Goal: Task Accomplishment & Management: Manage account settings

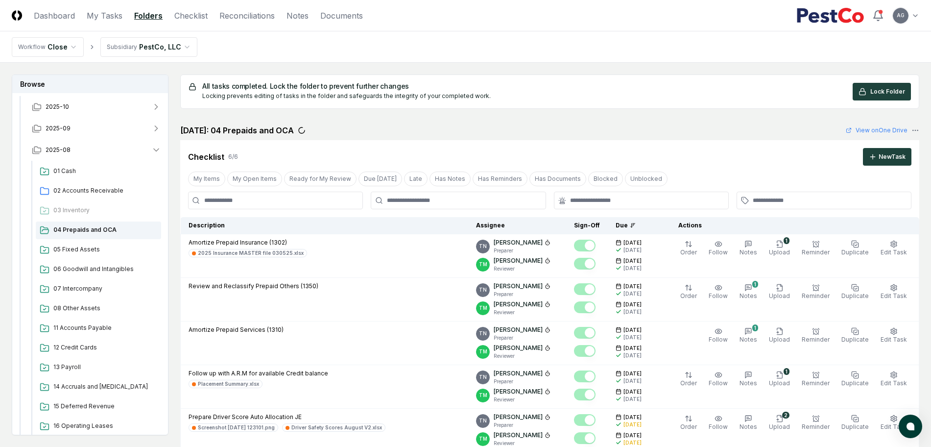
scroll to position [61, 0]
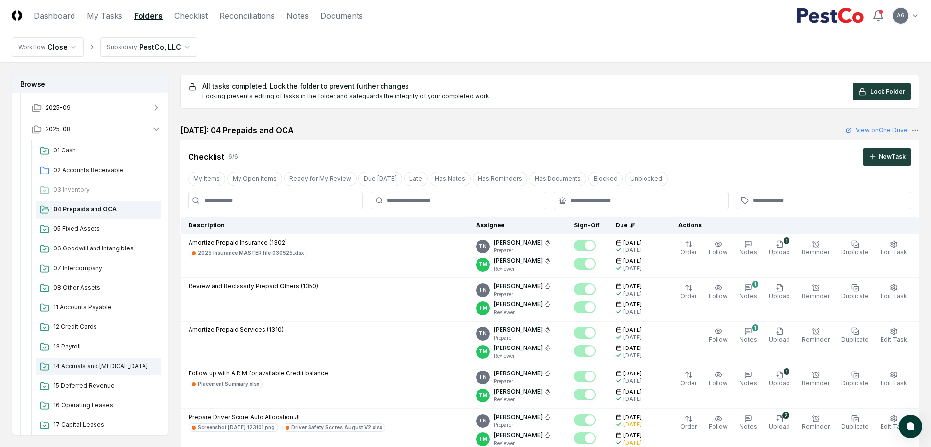
click at [92, 364] on span "14 Accruals and [MEDICAL_DATA]" at bounding box center [105, 365] width 104 height 9
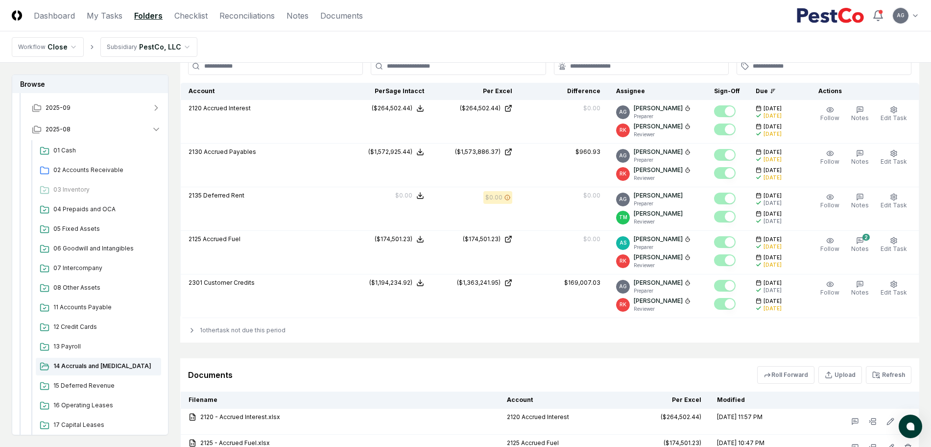
scroll to position [918, 0]
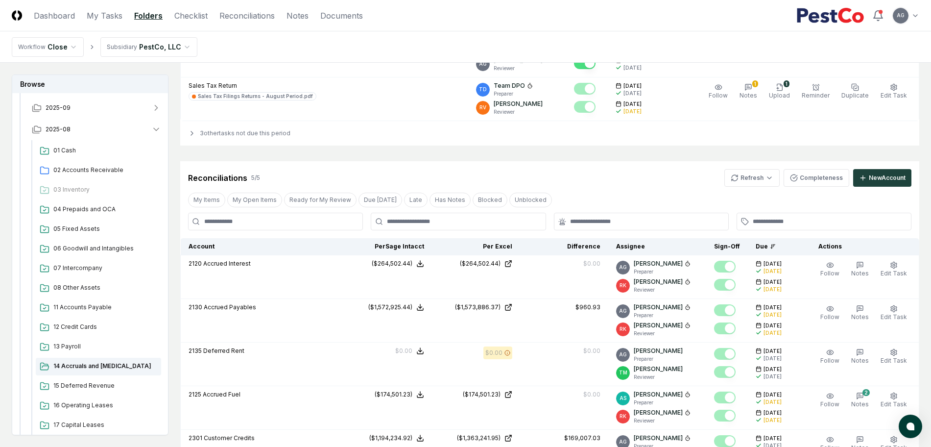
click at [381, 155] on div "All tasks completed. Lock the folder to prevent further changes Locking prevent…" at bounding box center [549, 106] width 739 height 1901
click at [177, 12] on link "Checklist" at bounding box center [190, 16] width 33 height 12
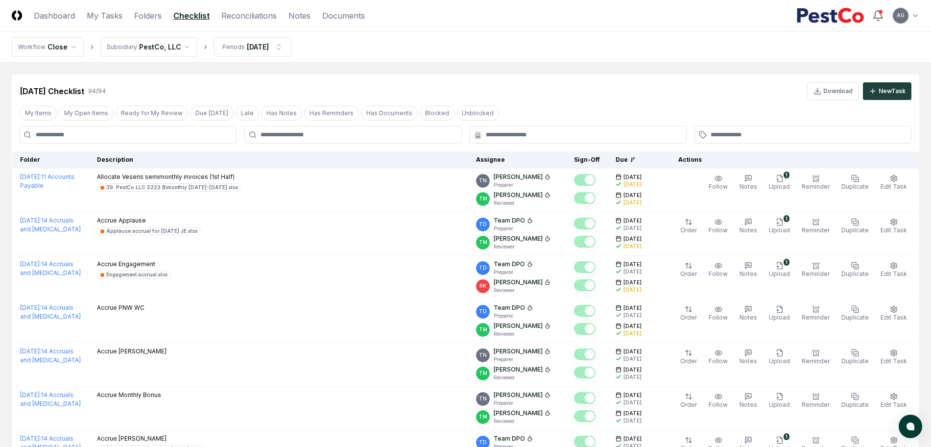
click at [167, 127] on input at bounding box center [128, 135] width 217 height 18
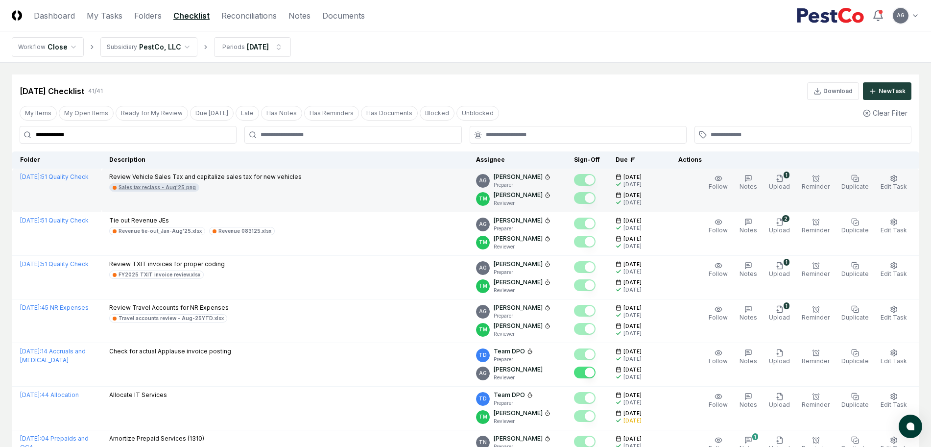
type input "**********"
click at [168, 189] on div "Sales tax reclass - Aug'25.png" at bounding box center [157, 187] width 77 height 7
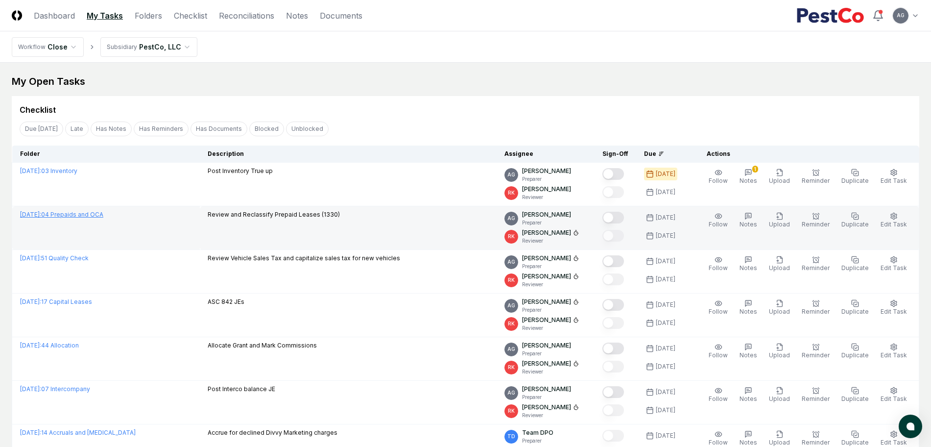
click at [41, 216] on span "September 2025 :" at bounding box center [30, 214] width 21 height 7
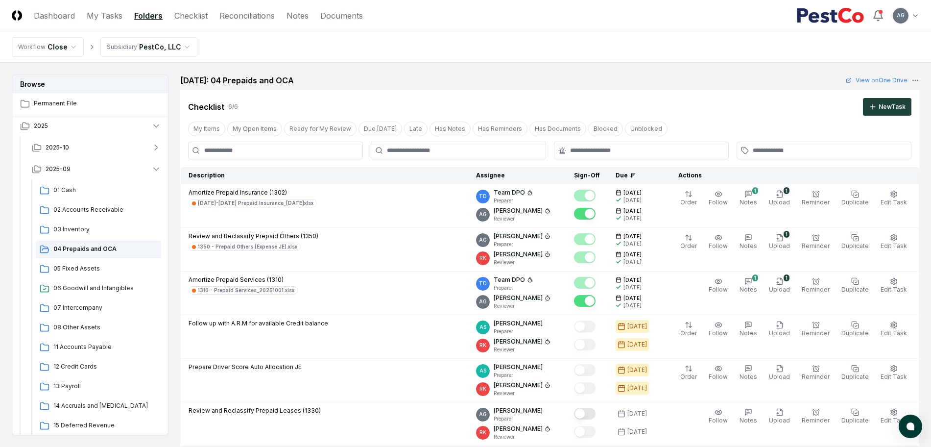
click at [445, 90] on div "Checklist 6 / 6 New Task" at bounding box center [549, 102] width 739 height 25
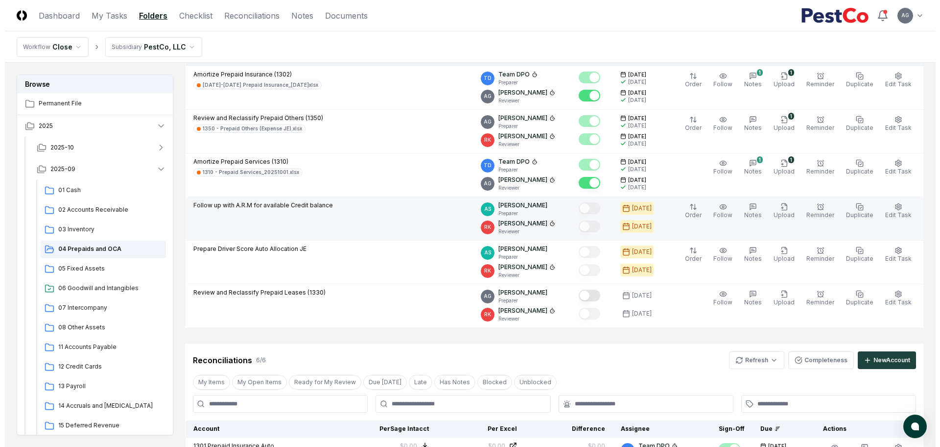
scroll to position [122, 0]
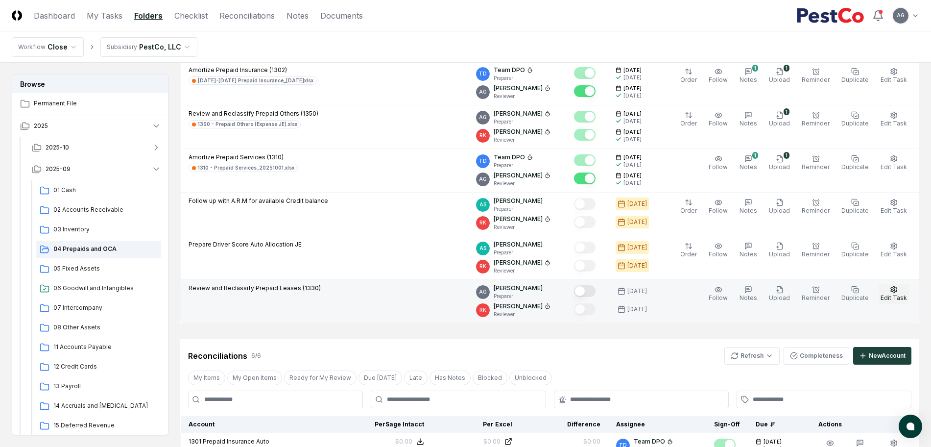
click at [888, 293] on button "Edit Task" at bounding box center [894, 294] width 30 height 21
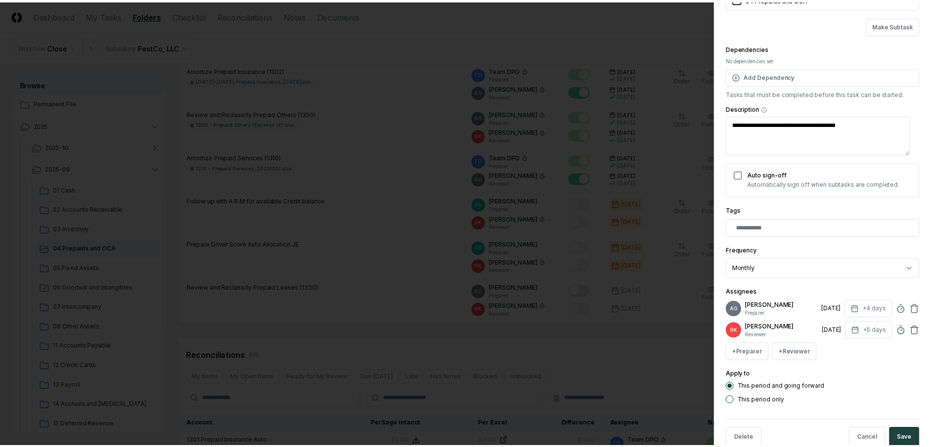
scroll to position [93, 0]
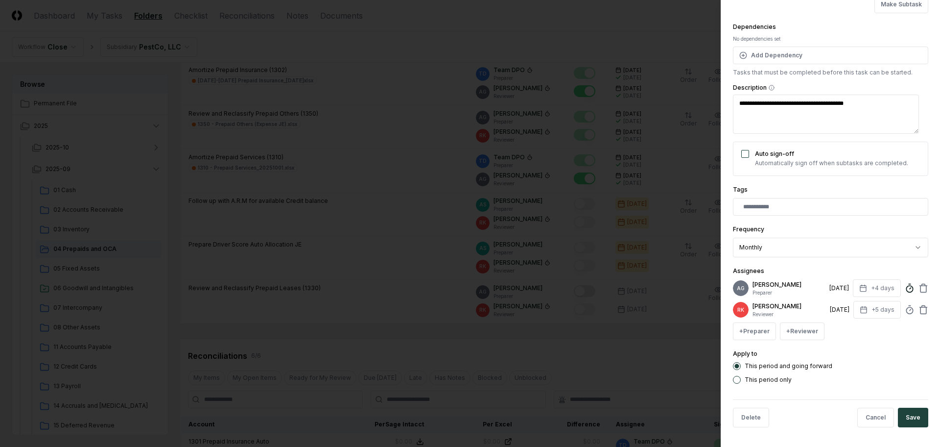
click at [906, 287] on circle at bounding box center [909, 289] width 6 height 6
type textarea "*"
type input "*****"
click at [850, 374] on div "This period and going forward This period only" at bounding box center [830, 373] width 195 height 22
click at [904, 417] on button "Save" at bounding box center [913, 417] width 30 height 20
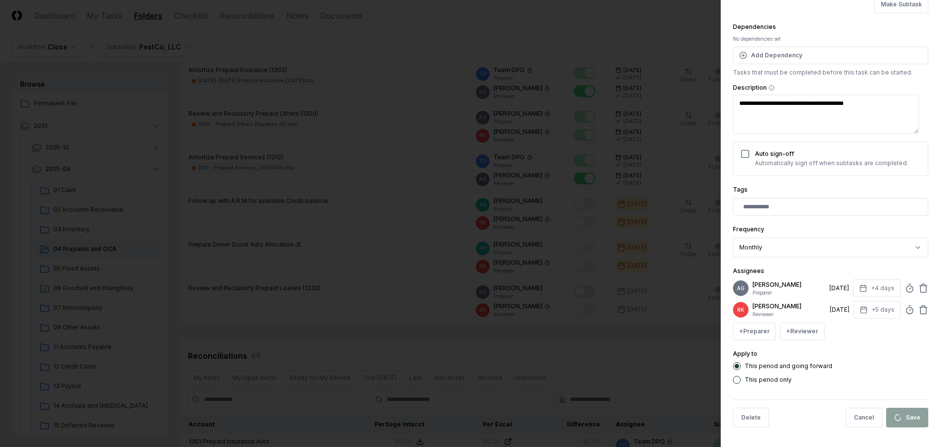
type textarea "*"
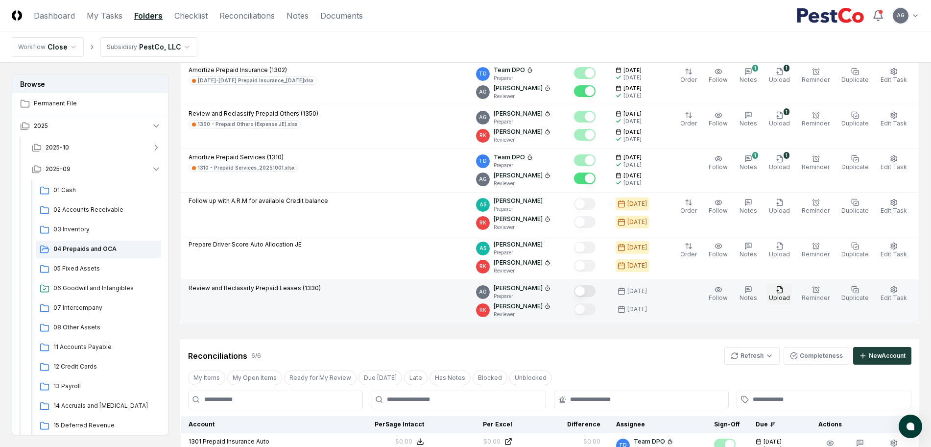
click at [782, 292] on icon "button" at bounding box center [779, 289] width 5 height 6
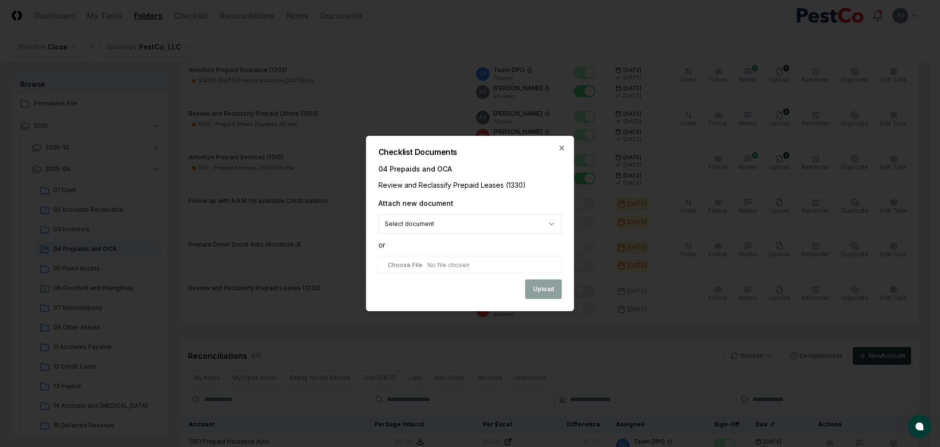
click at [446, 226] on body "CloseCore Dashboard My Tasks Folders Checklist Reconciliations Notes Documents …" at bounding box center [465, 432] width 931 height 1109
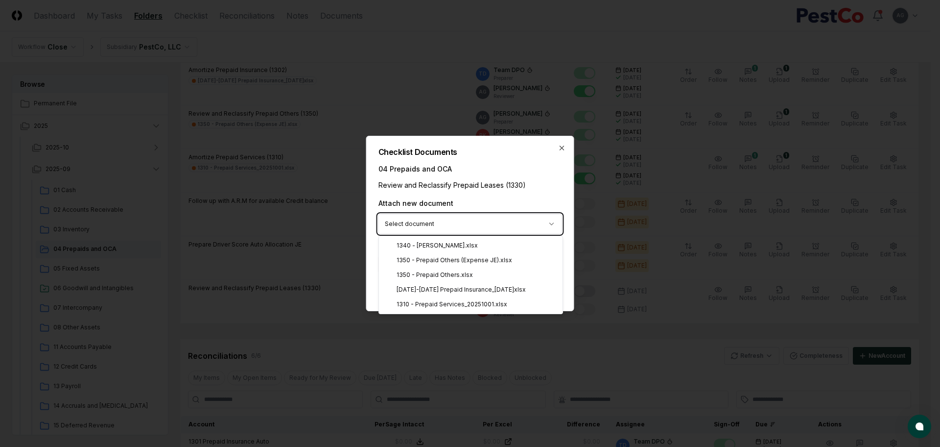
click at [598, 362] on div at bounding box center [470, 223] width 940 height 447
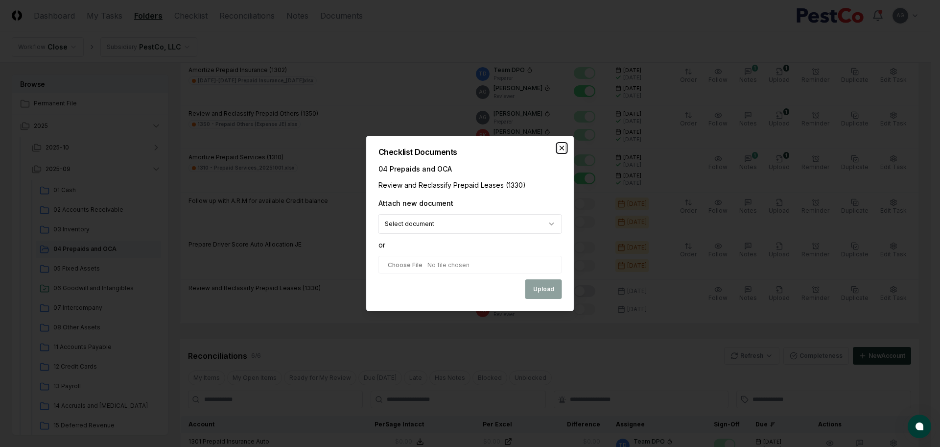
click at [562, 149] on icon "button" at bounding box center [562, 148] width 8 height 8
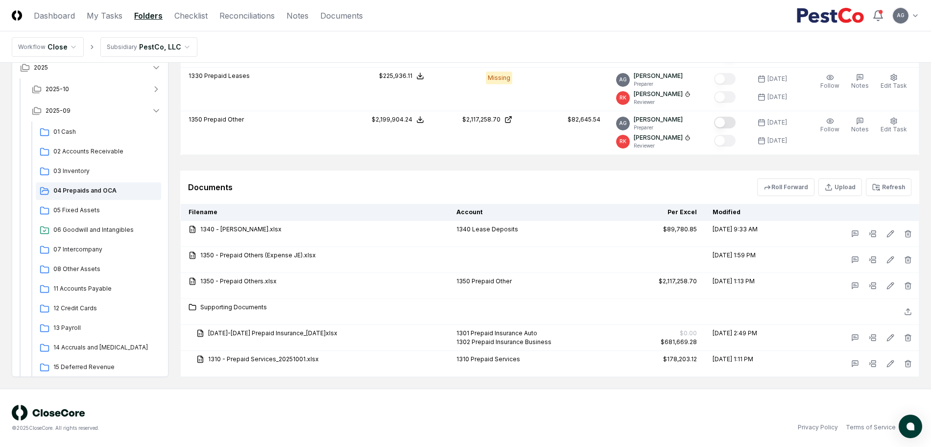
scroll to position [663, 0]
click at [885, 178] on button "Refresh" at bounding box center [889, 187] width 46 height 18
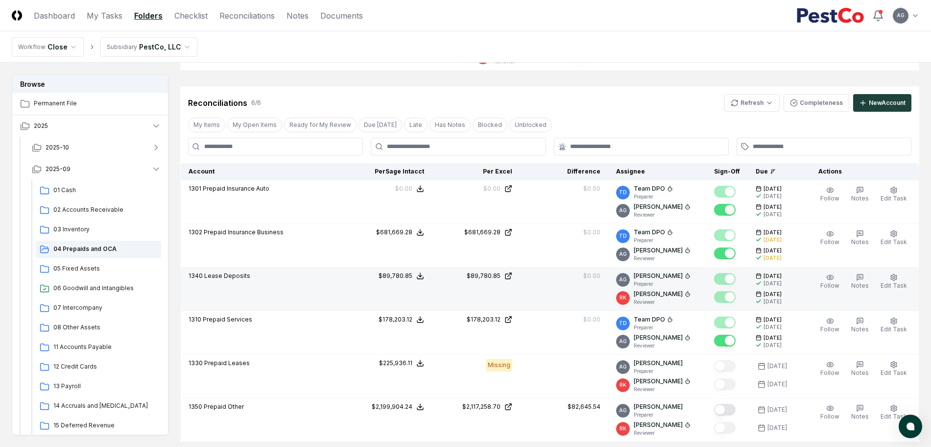
scroll to position [173, 0]
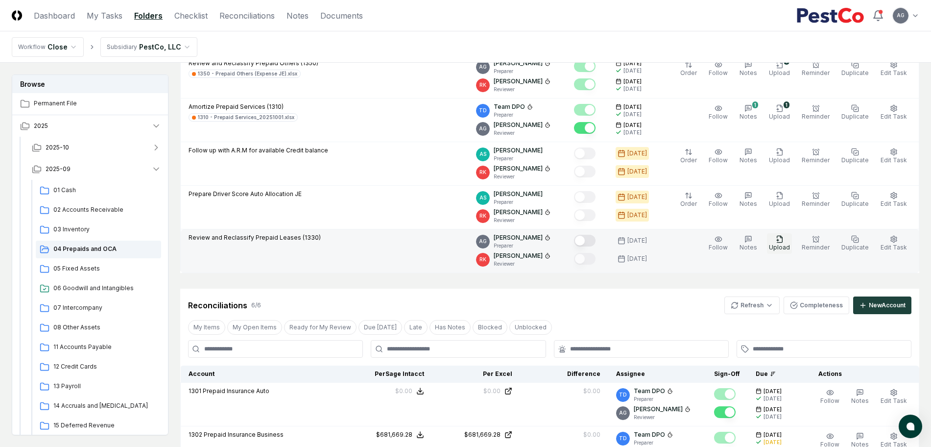
click at [782, 245] on span "Upload" at bounding box center [779, 246] width 21 height 7
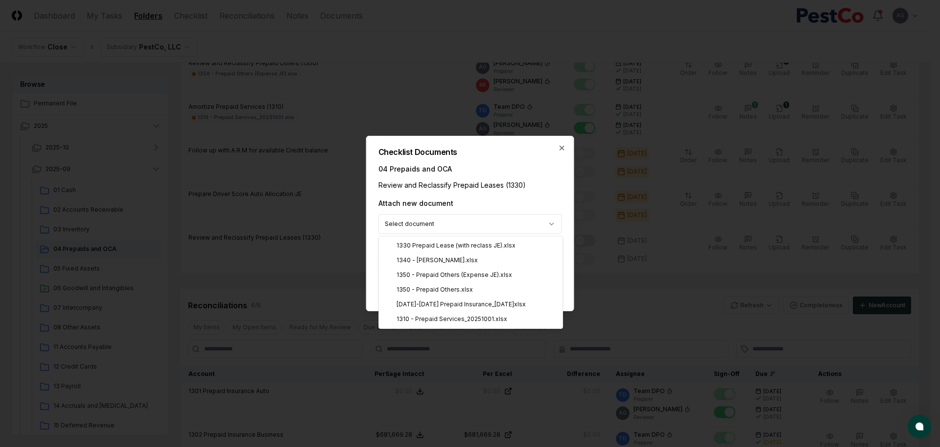
click at [522, 221] on body "CloseCore Dashboard My Tasks Folders Checklist Reconciliations Notes Documents …" at bounding box center [465, 394] width 931 height 1135
select select "**********"
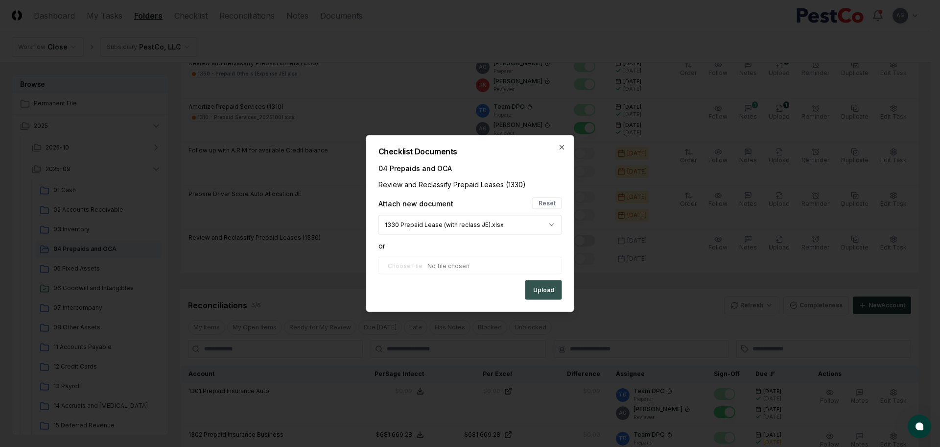
click at [543, 286] on button "Upload" at bounding box center [543, 290] width 37 height 20
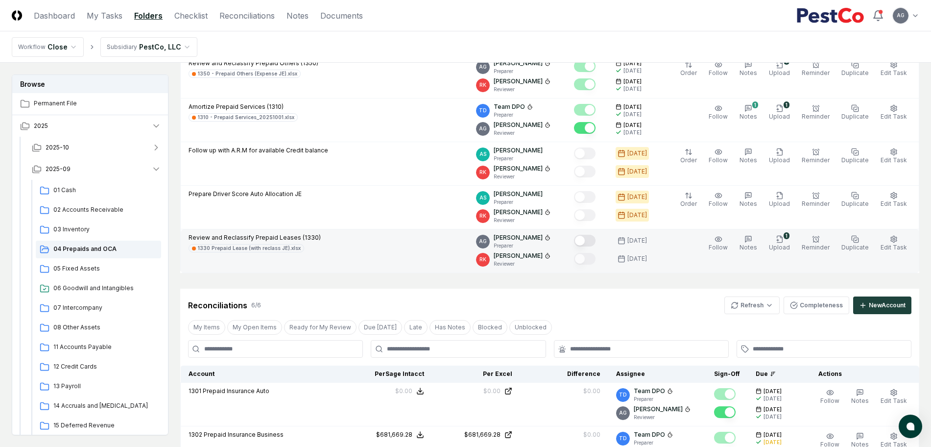
click at [602, 231] on td at bounding box center [587, 251] width 42 height 44
click at [595, 240] on button "Mark complete" at bounding box center [585, 241] width 22 height 12
click at [578, 285] on div "Cancel Reassign September 2025: 04 Prepaids and OCA View on One Drive Checklist…" at bounding box center [549, 397] width 739 height 990
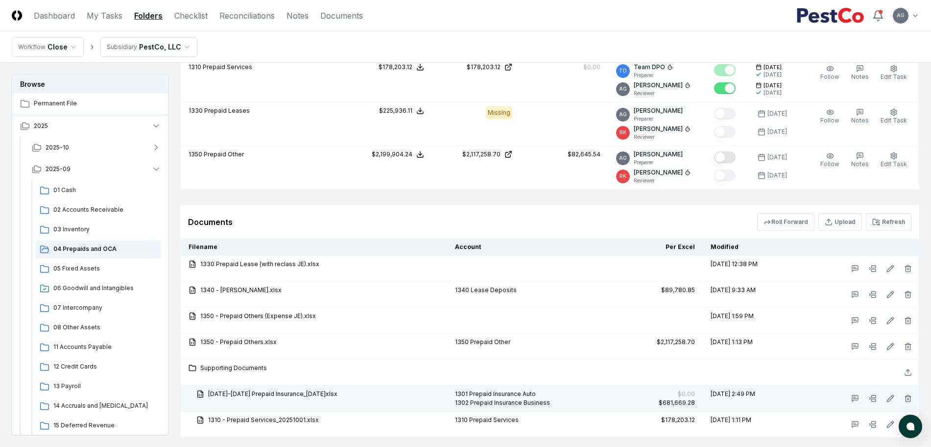
scroll to position [566, 0]
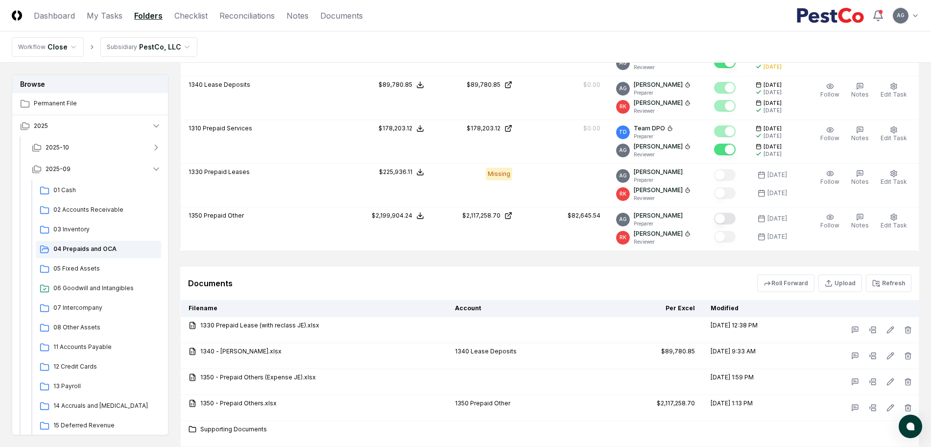
click at [528, 275] on div "Documents Roll Forward Upload Refresh" at bounding box center [549, 283] width 723 height 18
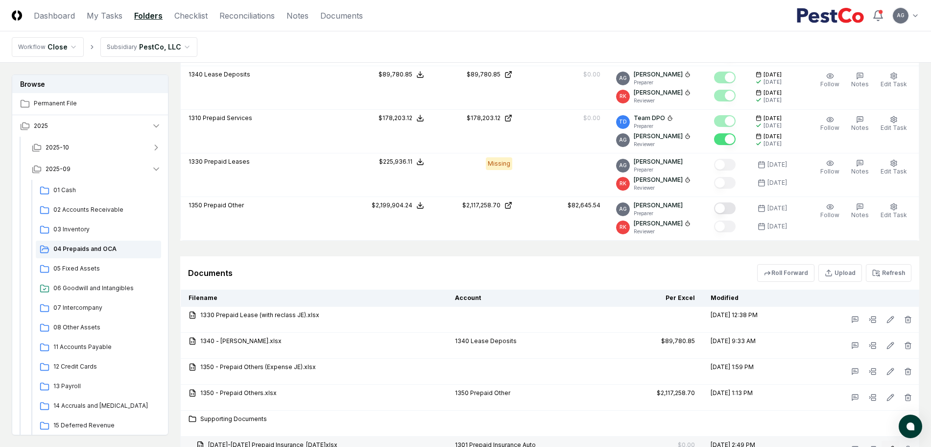
scroll to position [689, 0]
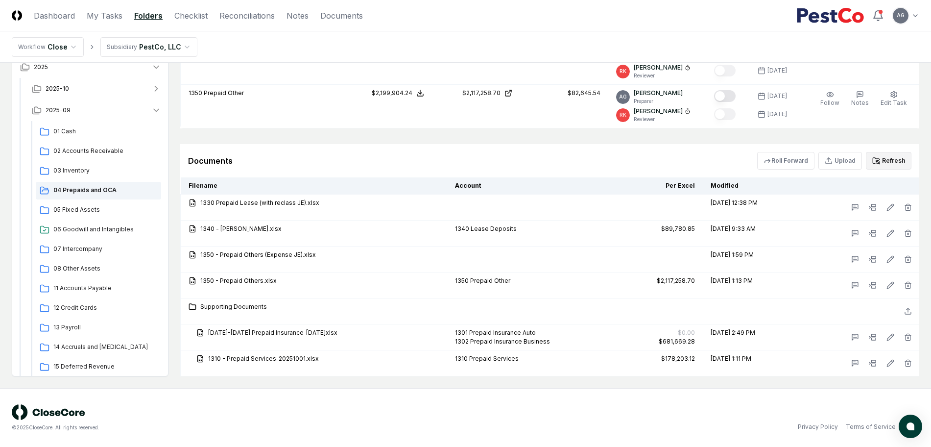
click at [900, 162] on button "Refresh" at bounding box center [889, 161] width 46 height 18
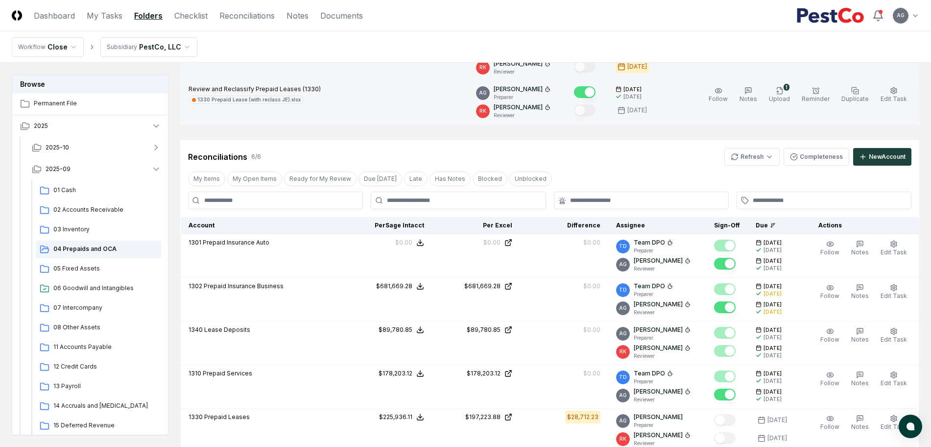
scroll to position [76, 0]
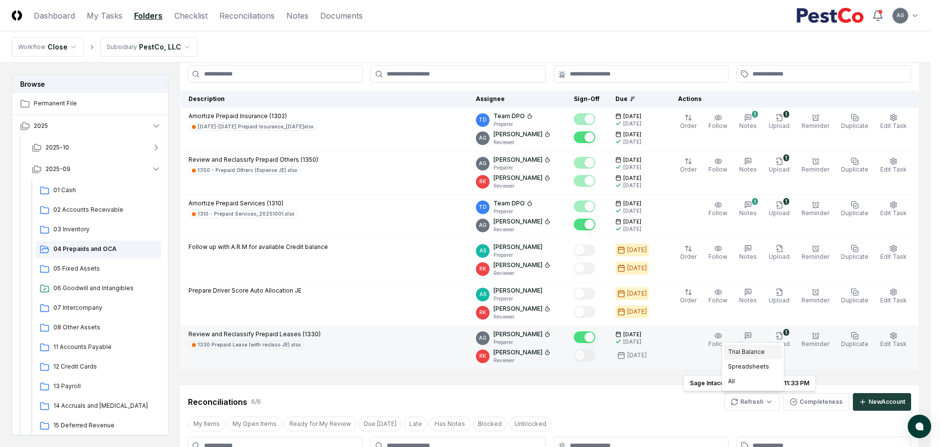
click at [752, 352] on div "Trial Balance" at bounding box center [753, 351] width 58 height 15
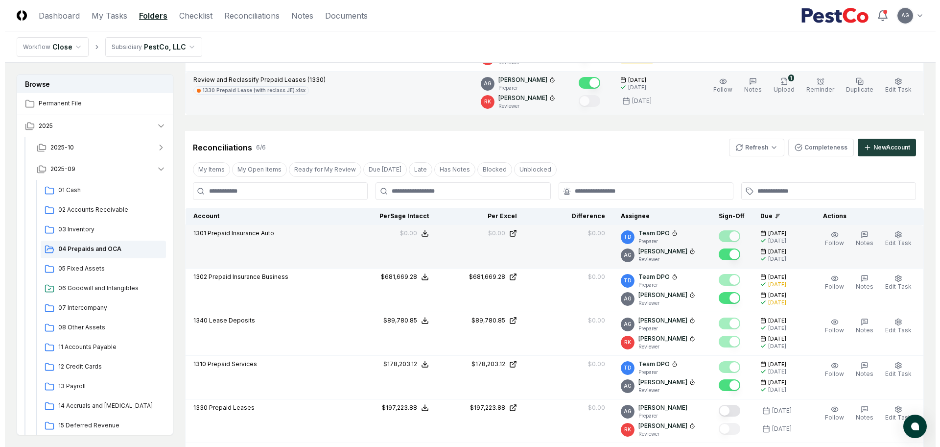
scroll to position [444, 0]
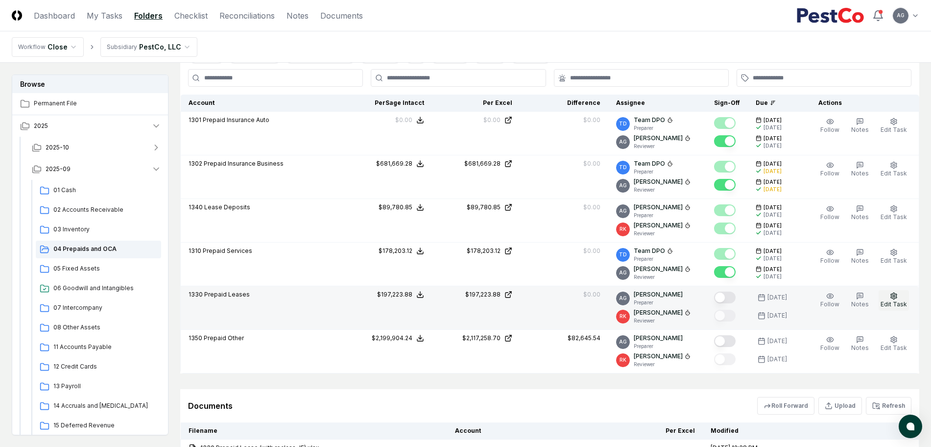
click at [896, 299] on icon "button" at bounding box center [894, 296] width 8 height 8
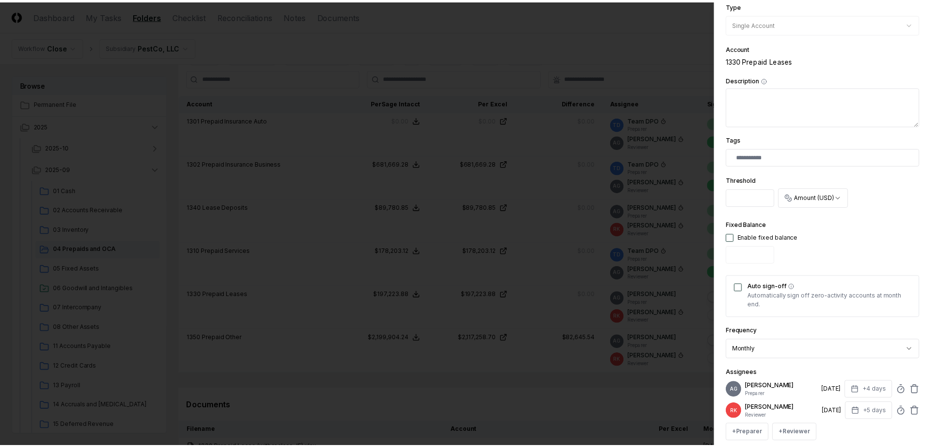
scroll to position [245, 0]
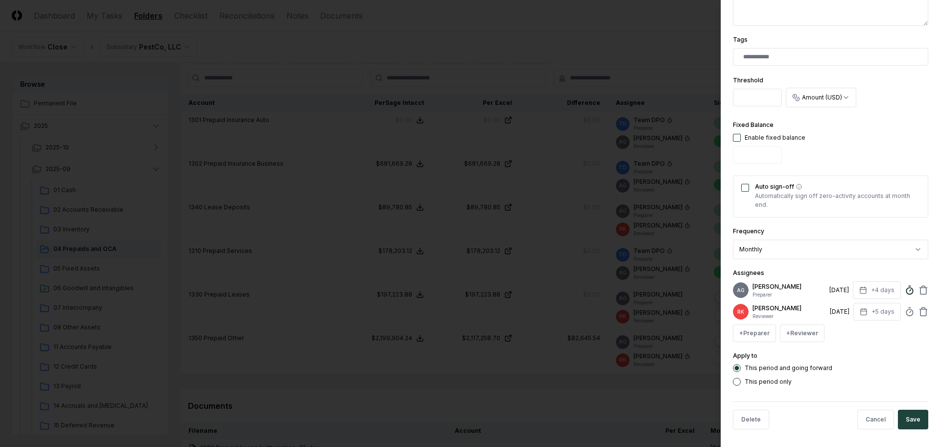
click at [905, 295] on icon at bounding box center [910, 290] width 10 height 10
type input "*****"
click at [901, 420] on button "Save" at bounding box center [913, 419] width 30 height 20
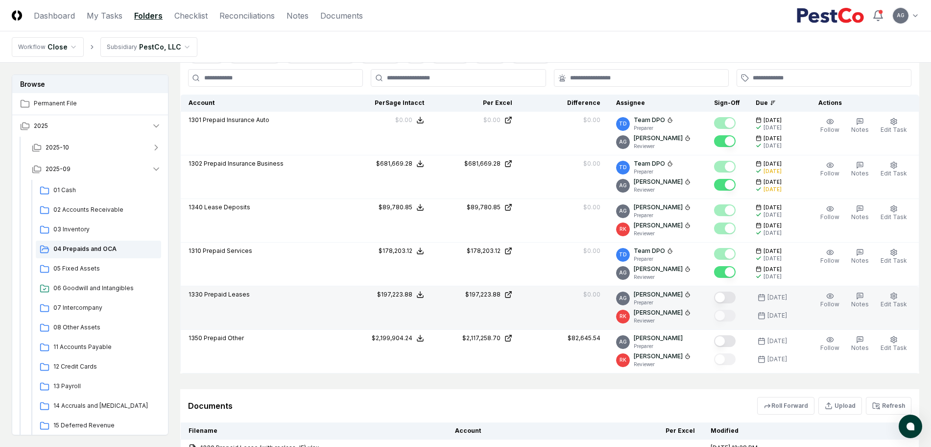
click at [735, 299] on button "Mark complete" at bounding box center [725, 297] width 22 height 12
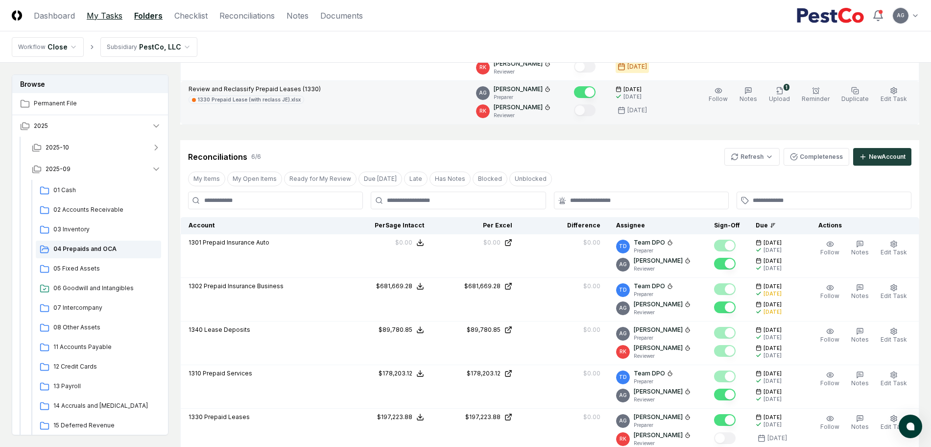
click at [108, 16] on link "My Tasks" at bounding box center [105, 16] width 36 height 12
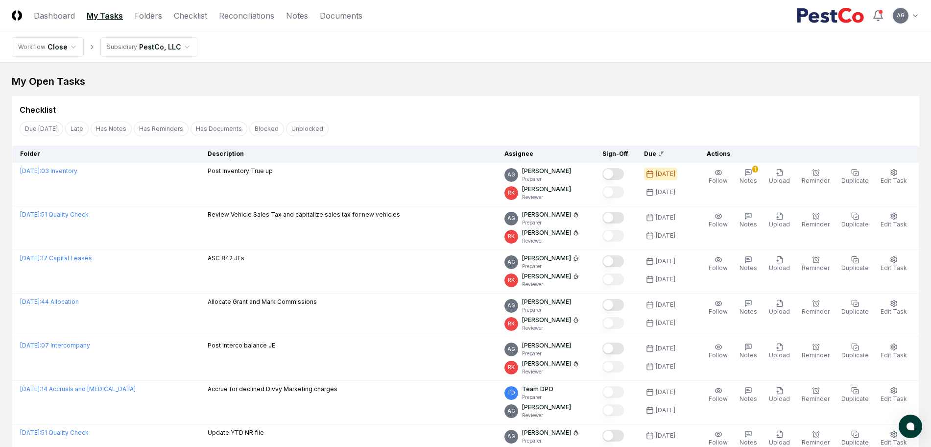
click at [480, 87] on div "My Open Tasks" at bounding box center [465, 81] width 907 height 14
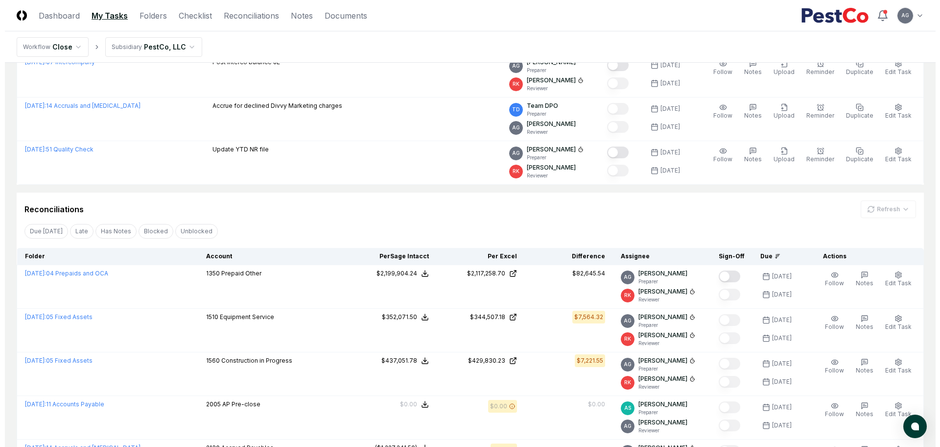
scroll to position [429, 0]
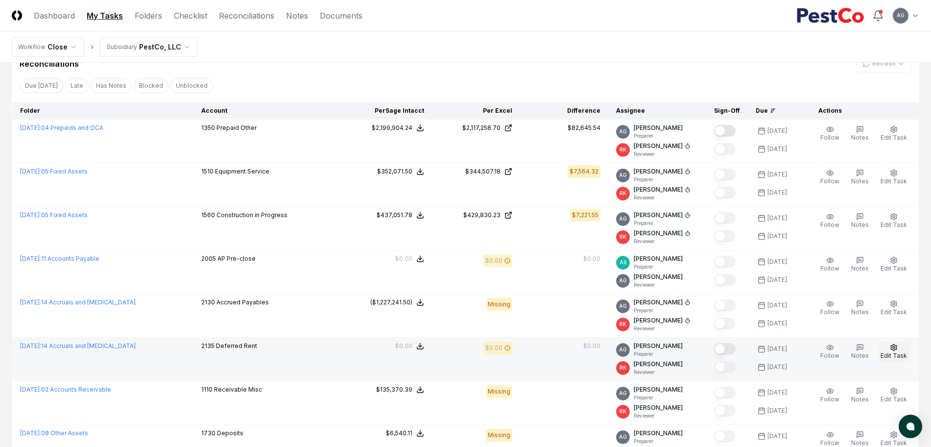
click at [897, 341] on button "Edit Task" at bounding box center [894, 351] width 30 height 21
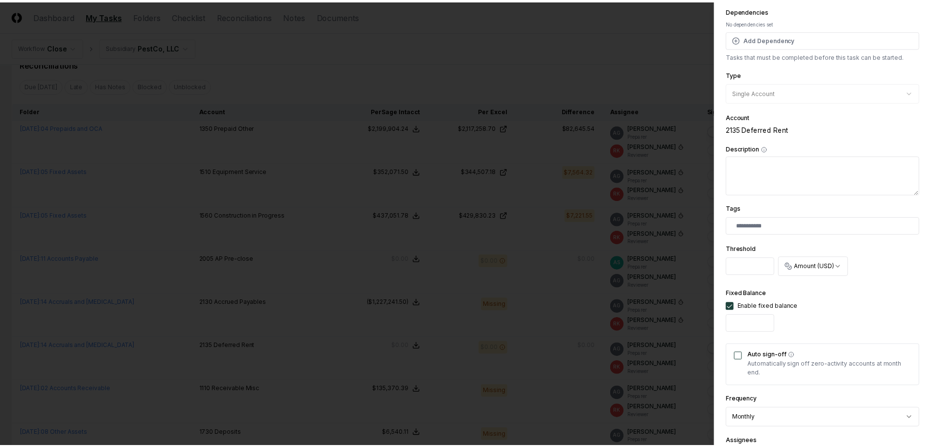
scroll to position [245, 0]
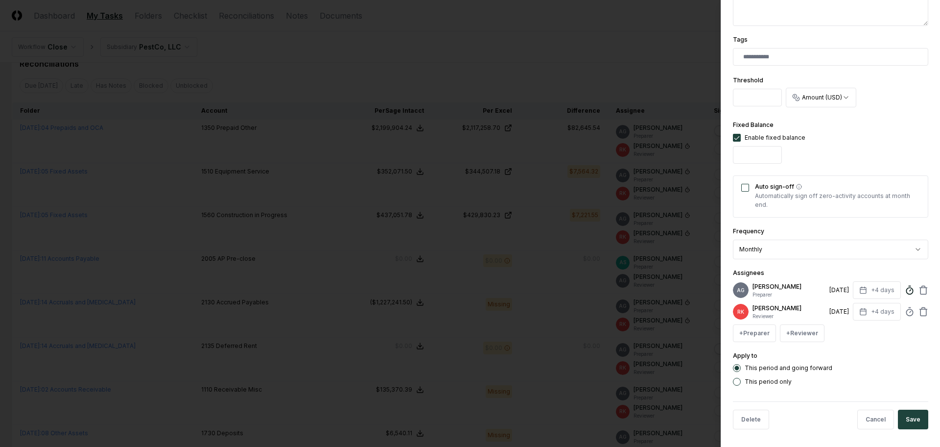
click at [905, 292] on icon at bounding box center [910, 290] width 10 height 10
type input "*****"
click at [892, 385] on div "This period only" at bounding box center [830, 382] width 195 height 8
click at [743, 190] on button "Auto sign-off" at bounding box center [745, 188] width 8 height 8
click at [908, 429] on button "Save" at bounding box center [913, 419] width 30 height 20
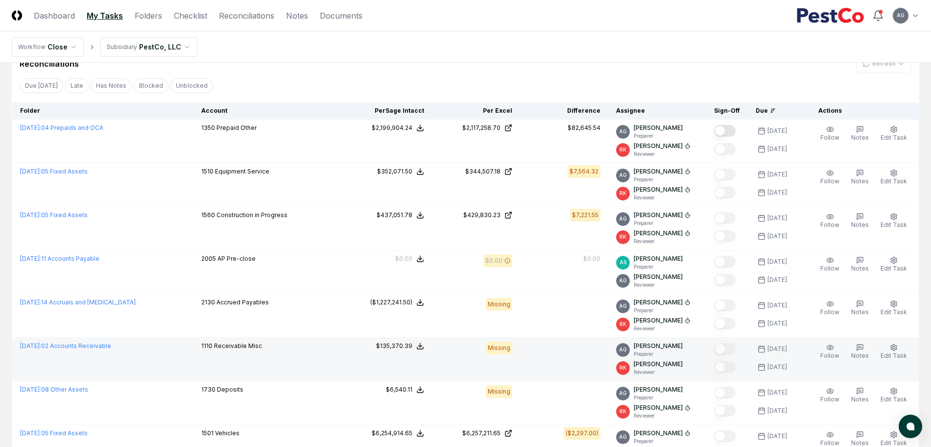
click at [544, 351] on td at bounding box center [564, 359] width 88 height 44
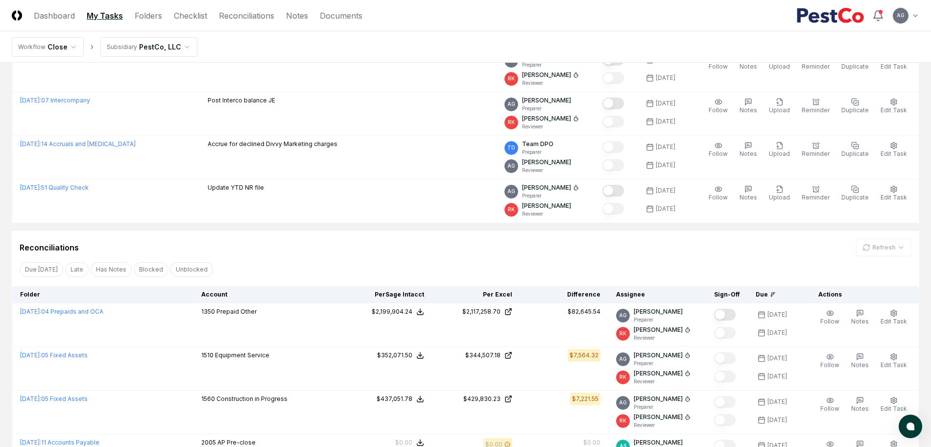
click at [420, 254] on div "Reconciliations Refresh" at bounding box center [466, 247] width 892 height 18
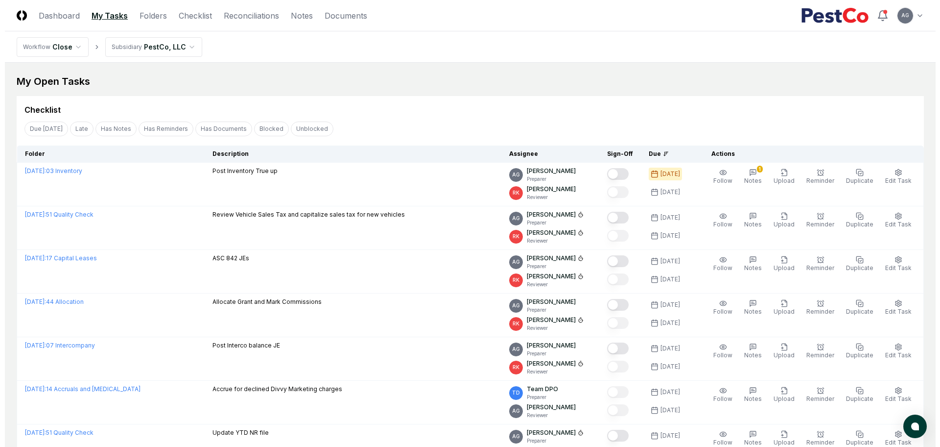
scroll to position [61, 0]
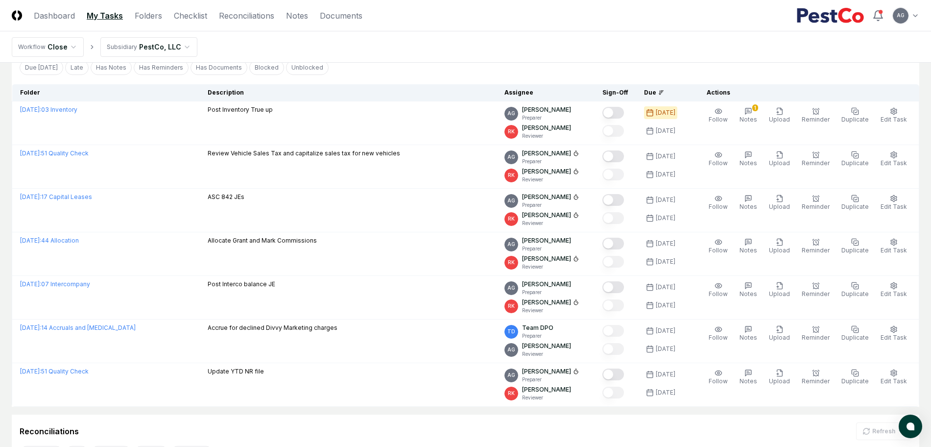
click at [370, 51] on nav "Workflow Close Subsidiary PestCo, LLC" at bounding box center [465, 46] width 931 height 31
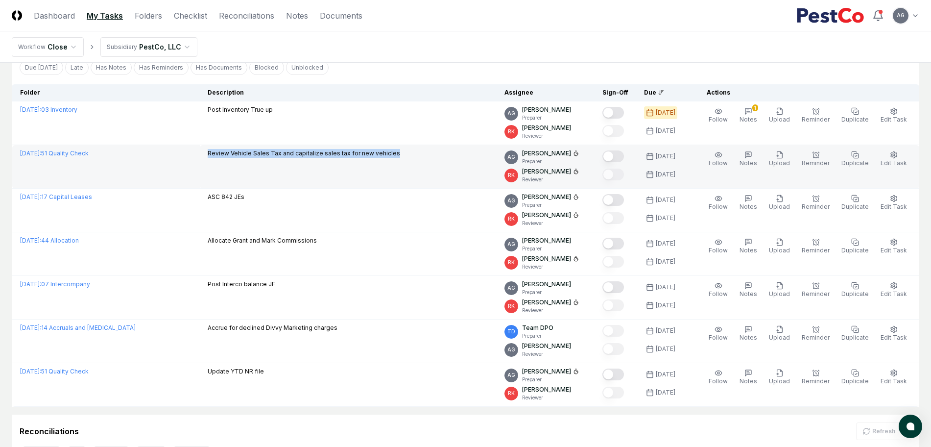
drag, startPoint x: 401, startPoint y: 151, endPoint x: 204, endPoint y: 145, distance: 197.0
click at [204, 145] on td "Review Vehicle Sales Tax and capitalize sales tax for new vehicles" at bounding box center [348, 167] width 297 height 44
copy p "Review Vehicle Sales Tax and capitalize sales tax for new vehicles"
click at [896, 158] on icon "button" at bounding box center [894, 155] width 8 height 8
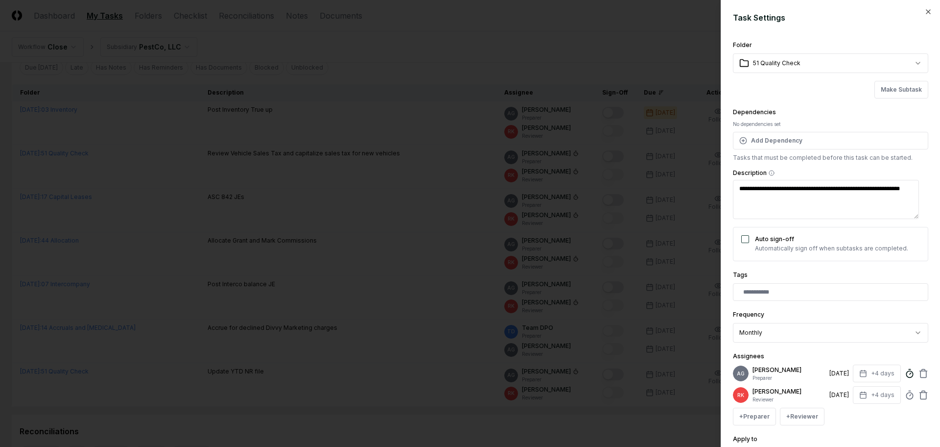
click at [906, 377] on circle at bounding box center [909, 374] width 6 height 6
click at [921, 311] on div "**********" at bounding box center [830, 223] width 219 height 447
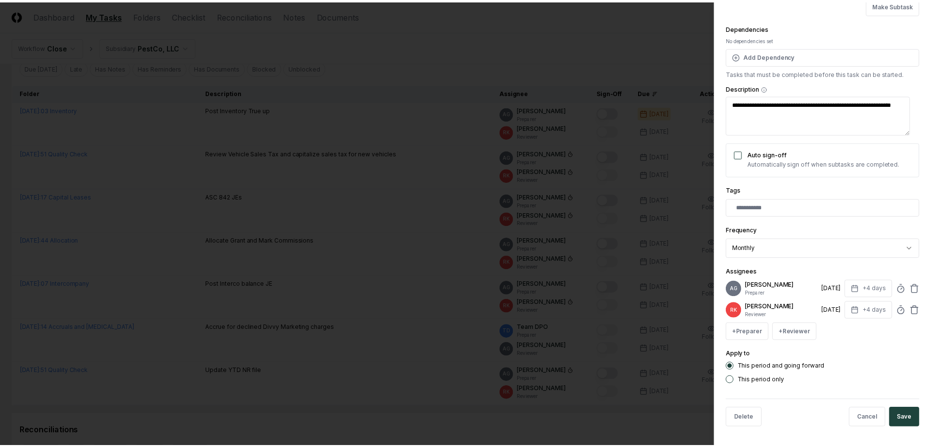
scroll to position [93, 0]
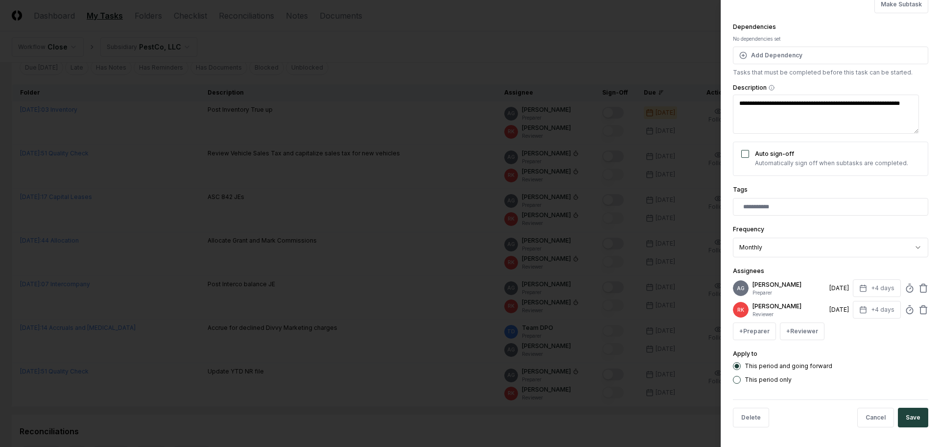
click at [632, 41] on div at bounding box center [470, 223] width 940 height 447
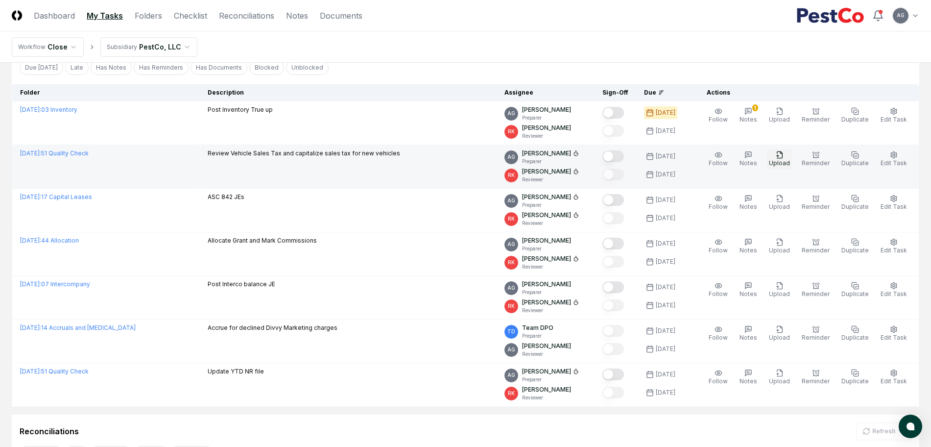
click at [784, 157] on icon "button" at bounding box center [780, 155] width 8 height 8
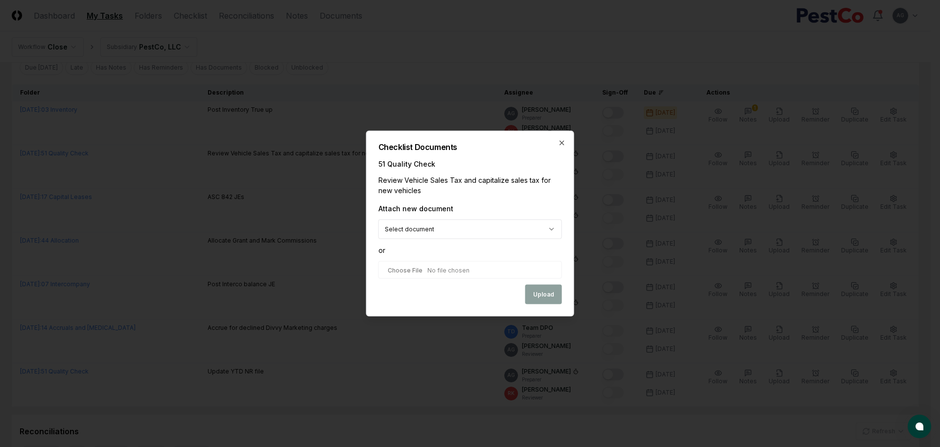
click at [441, 277] on input "file" at bounding box center [471, 270] width 184 height 18
type input "**********"
click at [546, 297] on button "Upload" at bounding box center [543, 295] width 37 height 20
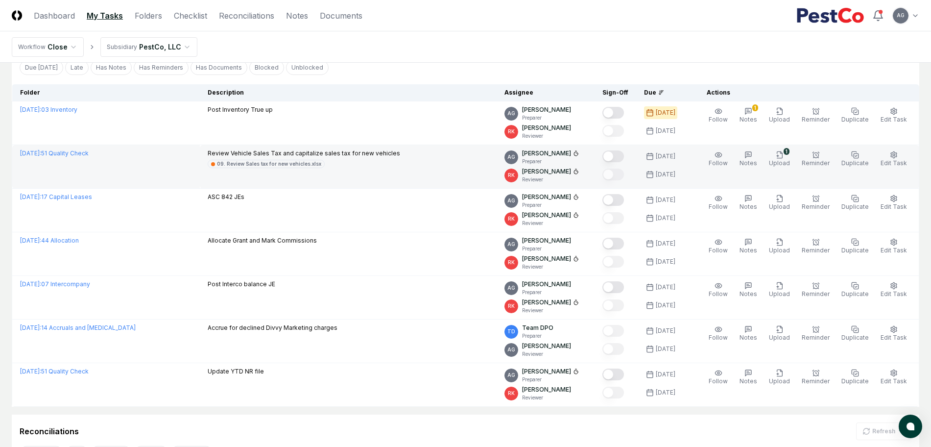
click at [624, 154] on button "Mark complete" at bounding box center [613, 156] width 22 height 12
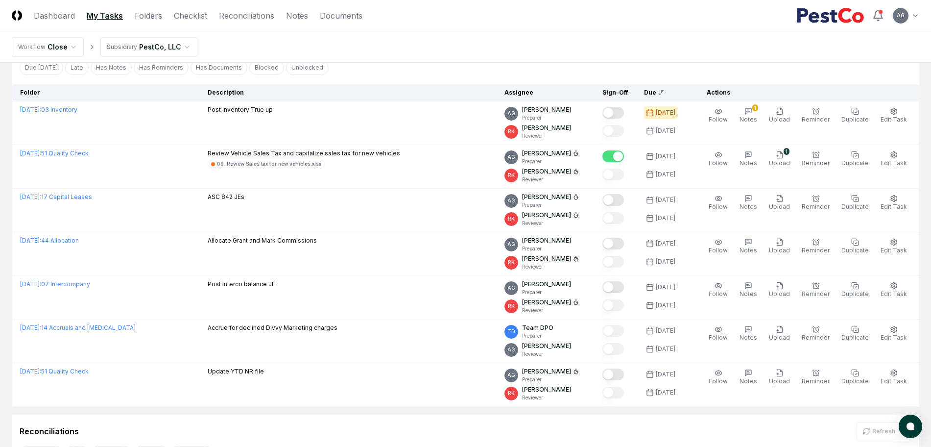
click at [503, 55] on nav "Workflow Close Subsidiary PestCo, LLC" at bounding box center [465, 46] width 931 height 31
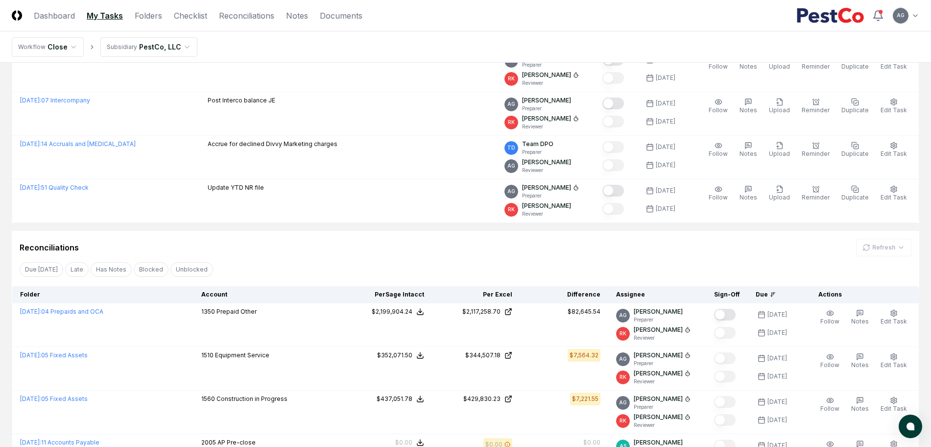
scroll to position [429, 0]
